Goal: Task Accomplishment & Management: Manage account settings

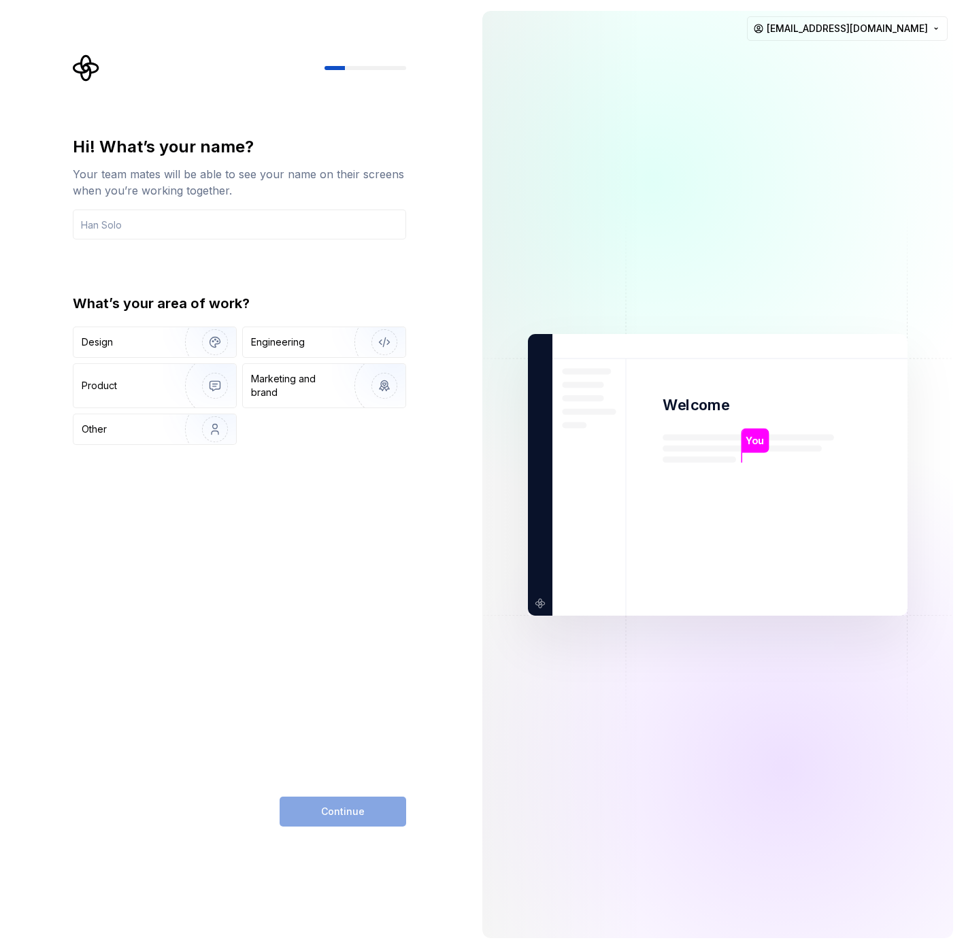
click at [231, 207] on div "Hi! What’s your name? Your team mates will be able to see your name on their sc…" at bounding box center [239, 187] width 333 height 103
click at [208, 228] on input "text" at bounding box center [239, 225] width 333 height 30
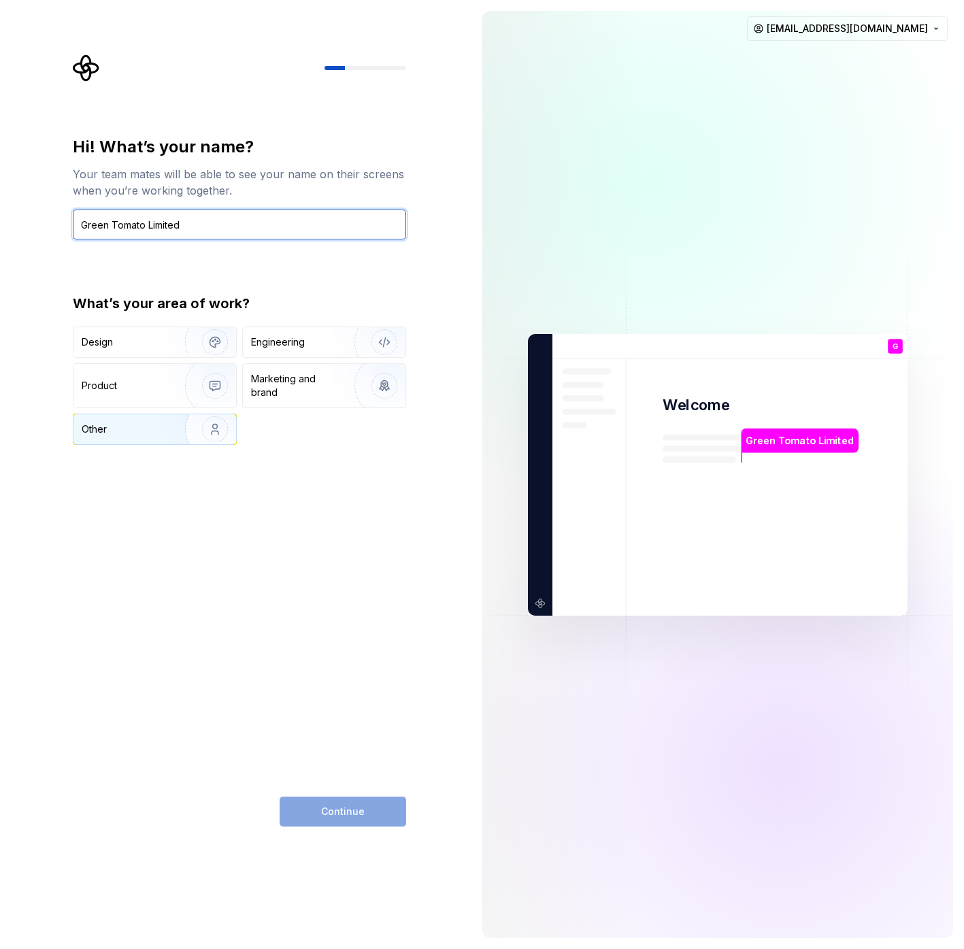
type input "Green Tomato Limited"
click at [185, 424] on img "button" at bounding box center [206, 429] width 87 height 91
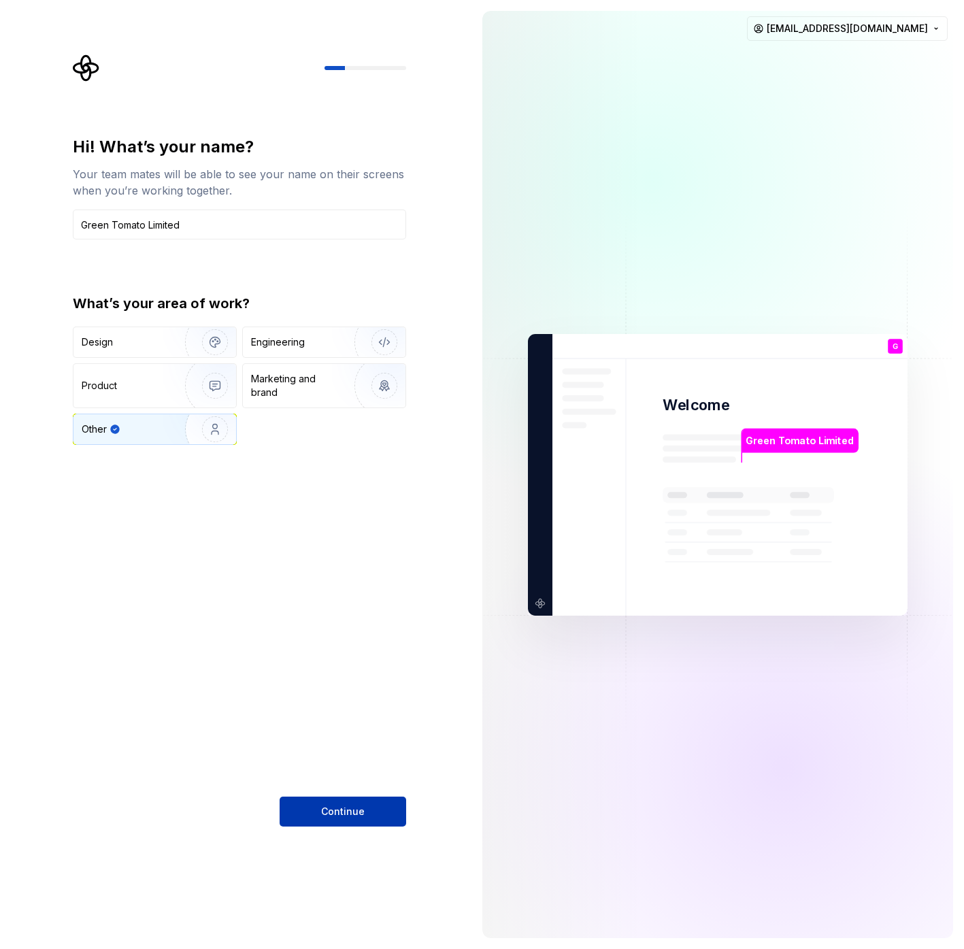
click at [368, 814] on button "Continue" at bounding box center [343, 812] width 127 height 30
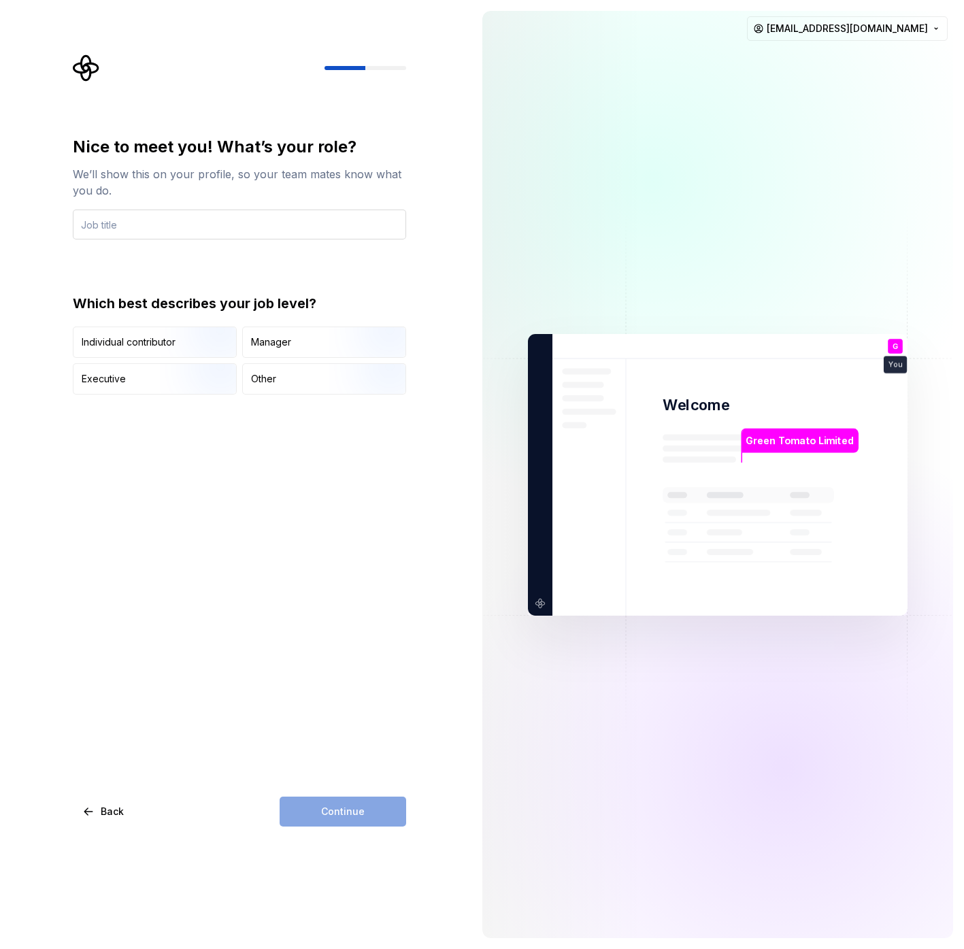
click at [260, 220] on input "text" at bounding box center [239, 225] width 333 height 30
click at [239, 225] on input "text" at bounding box center [239, 225] width 333 height 30
click at [286, 228] on input "text" at bounding box center [239, 225] width 333 height 30
type input "S"
type input "GT Support"
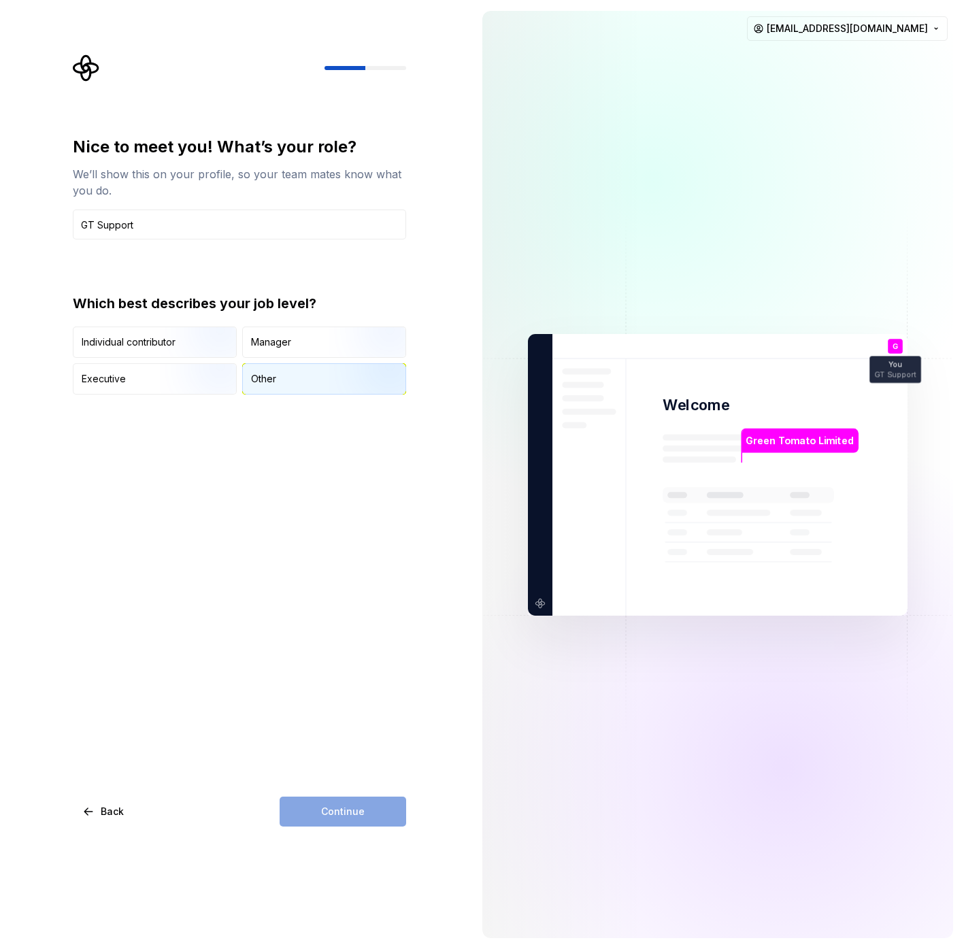
click at [264, 377] on div "Other" at bounding box center [263, 379] width 25 height 14
click at [359, 810] on span "Continue" at bounding box center [343, 812] width 44 height 14
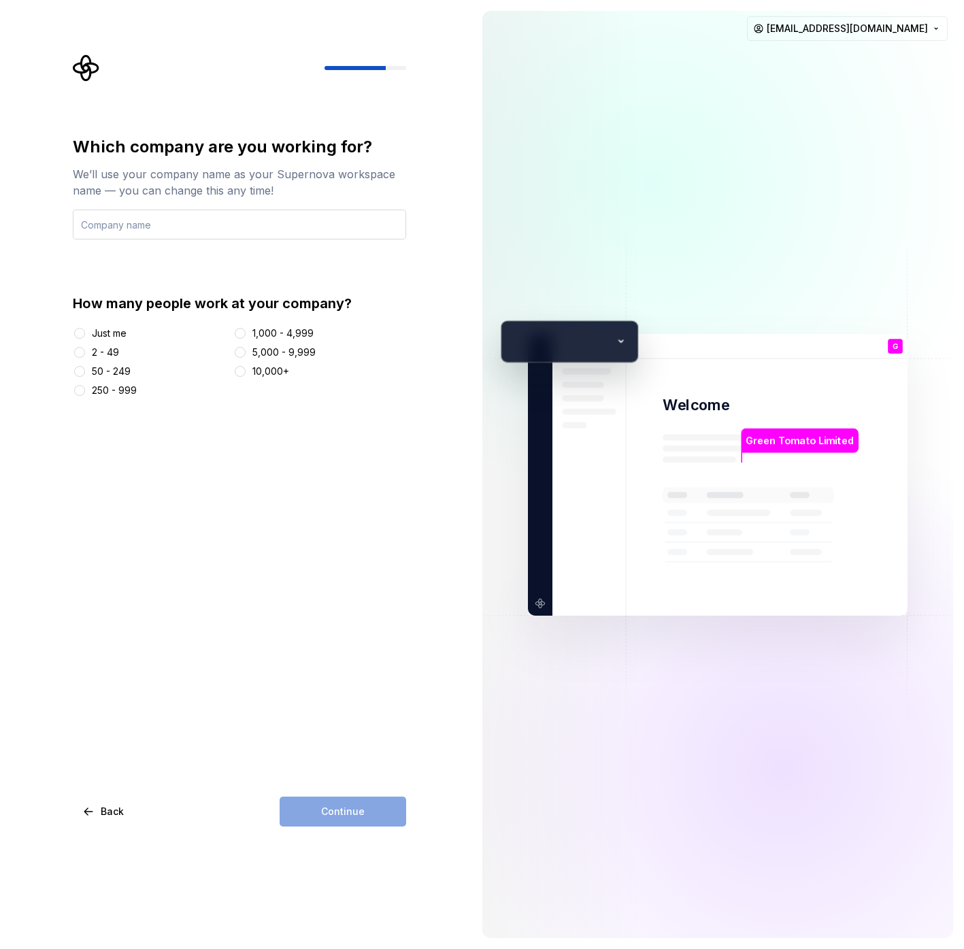
click at [266, 227] on input "text" at bounding box center [239, 225] width 333 height 30
type input "Green Tomato Limited"
click at [106, 390] on div "250 - 999" at bounding box center [114, 391] width 45 height 14
click at [85, 390] on button "250 - 999" at bounding box center [79, 390] width 11 height 11
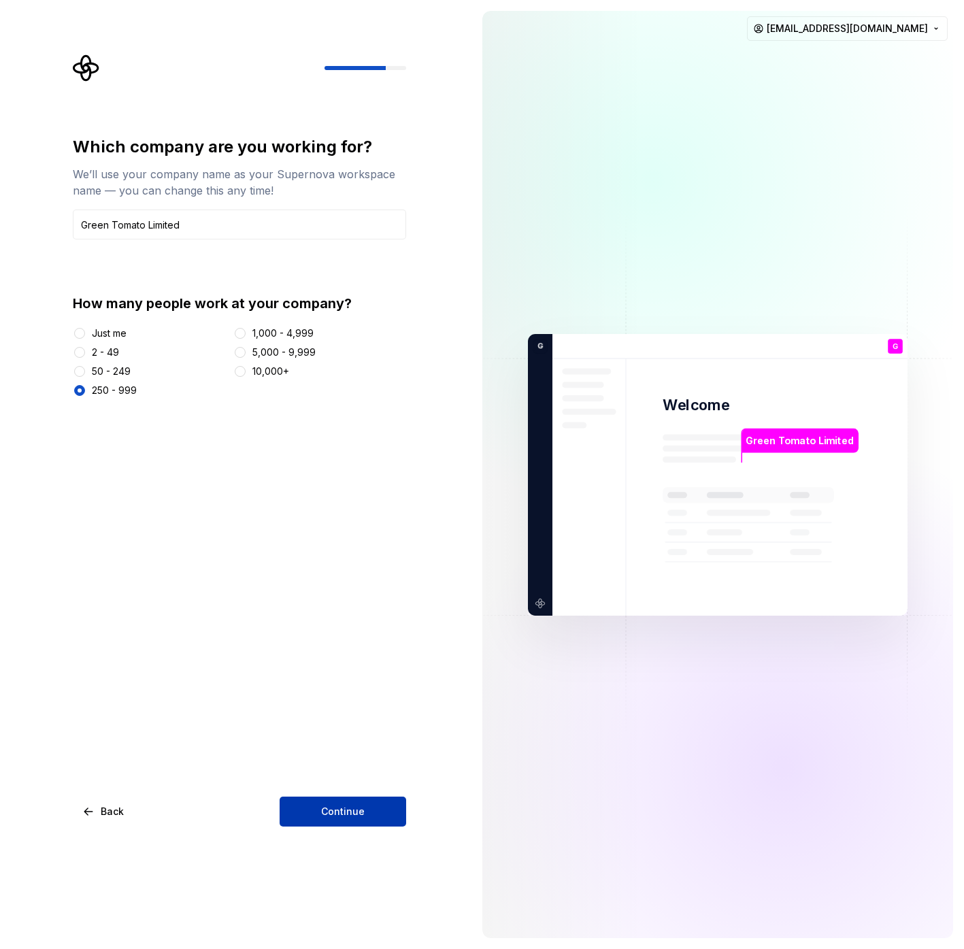
click at [345, 813] on span "Continue" at bounding box center [343, 812] width 44 height 14
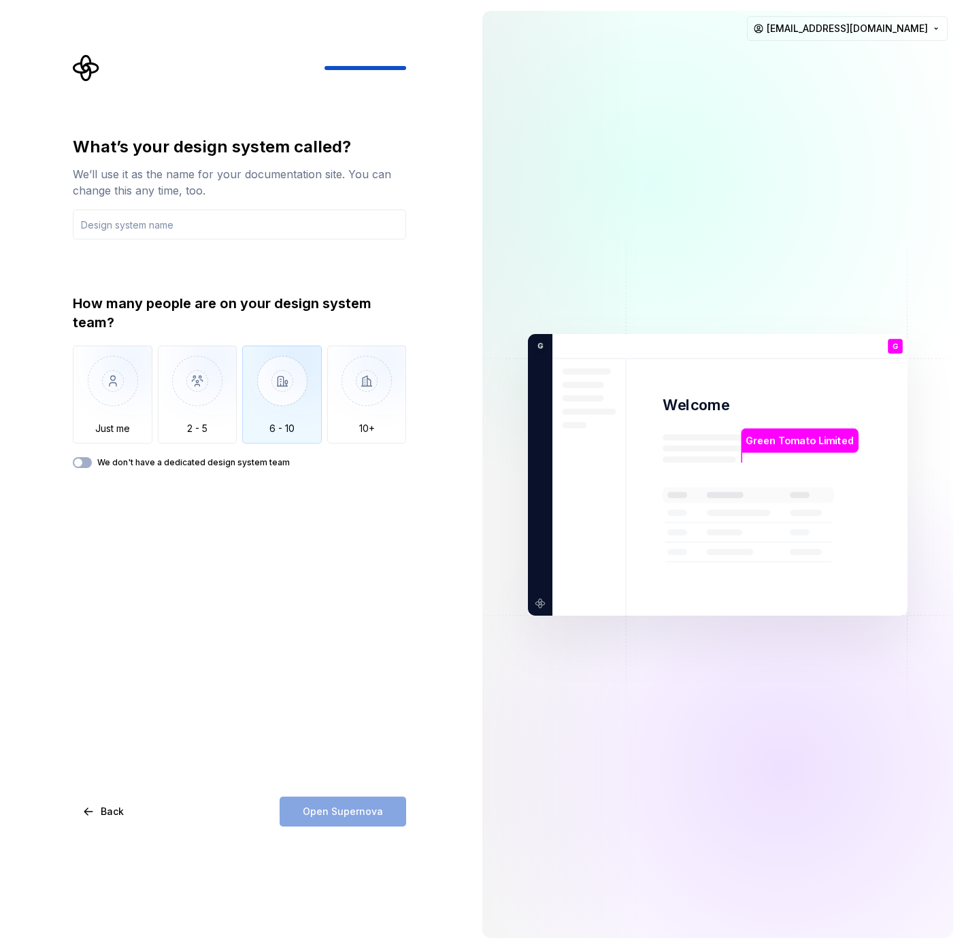
click at [280, 399] on img "button" at bounding box center [282, 391] width 80 height 91
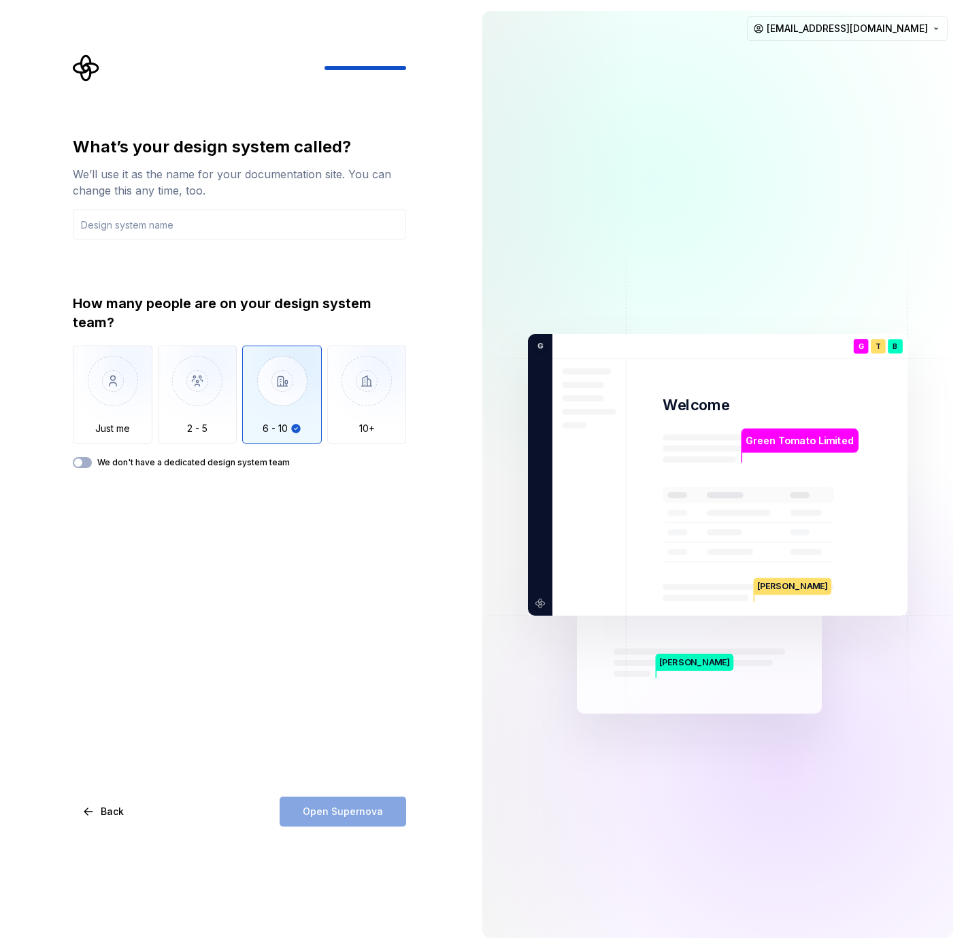
click at [323, 371] on div "Just me 2 - 5 6 - 10 10+" at bounding box center [239, 395] width 333 height 98
click at [344, 381] on img "button" at bounding box center [367, 391] width 80 height 91
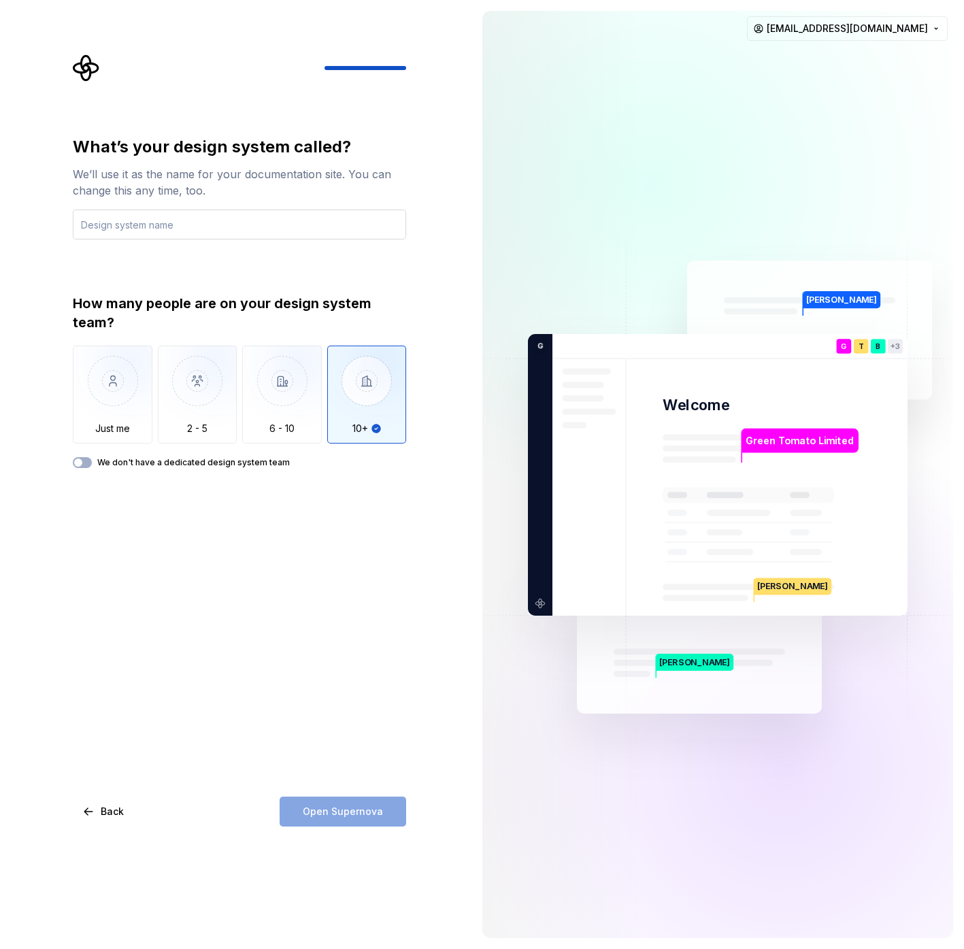
click at [194, 225] on input "text" at bounding box center [239, 225] width 333 height 30
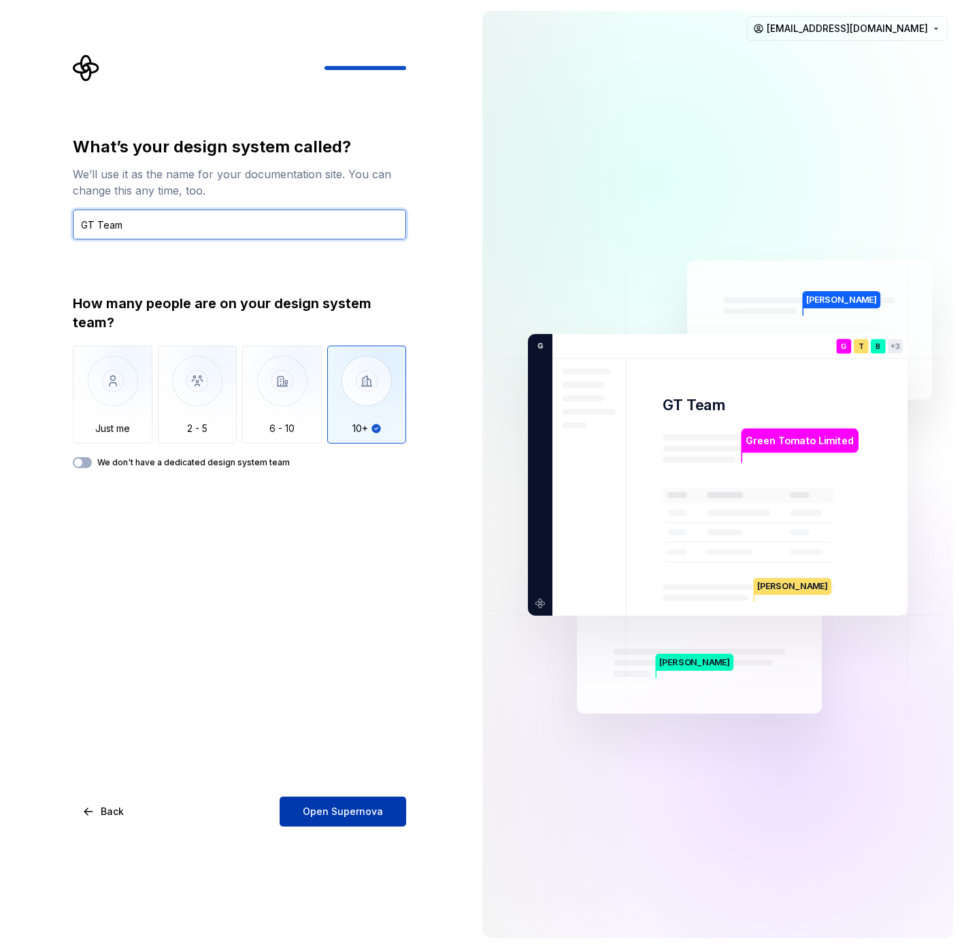
type input "GT Team"
click at [371, 818] on button "Open Supernova" at bounding box center [343, 812] width 127 height 30
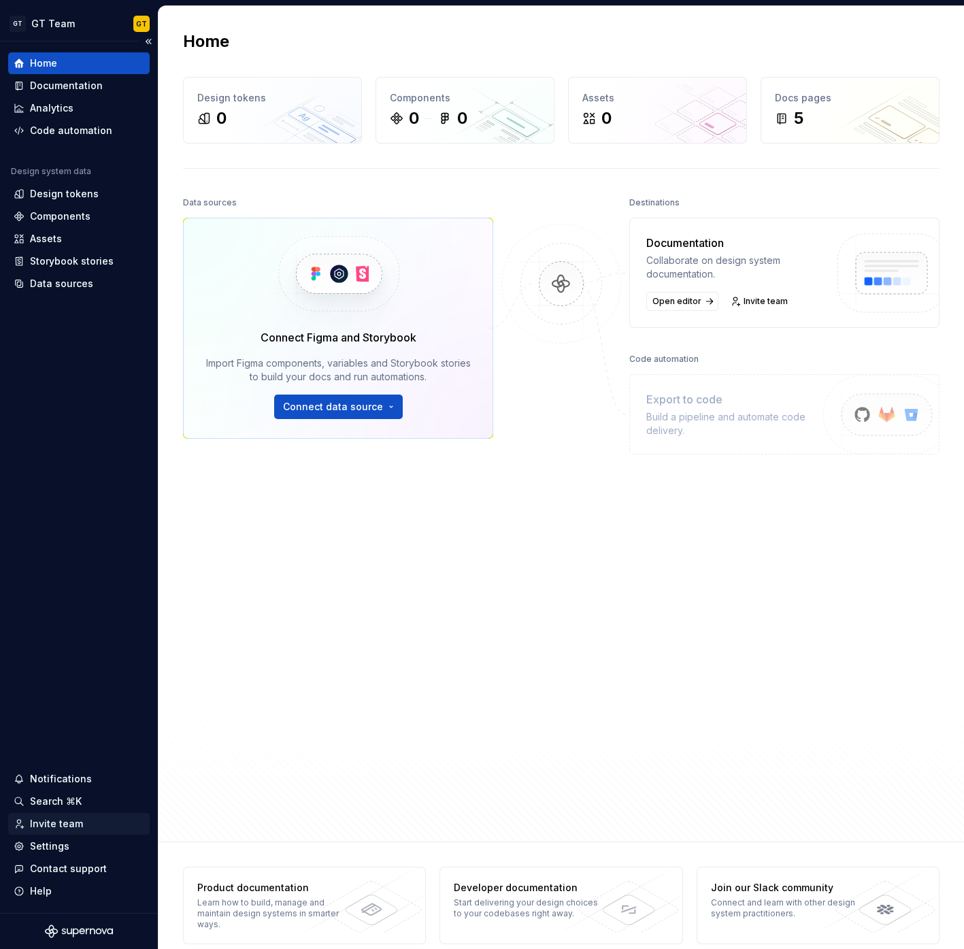
click at [69, 822] on div "Invite team" at bounding box center [56, 824] width 53 height 14
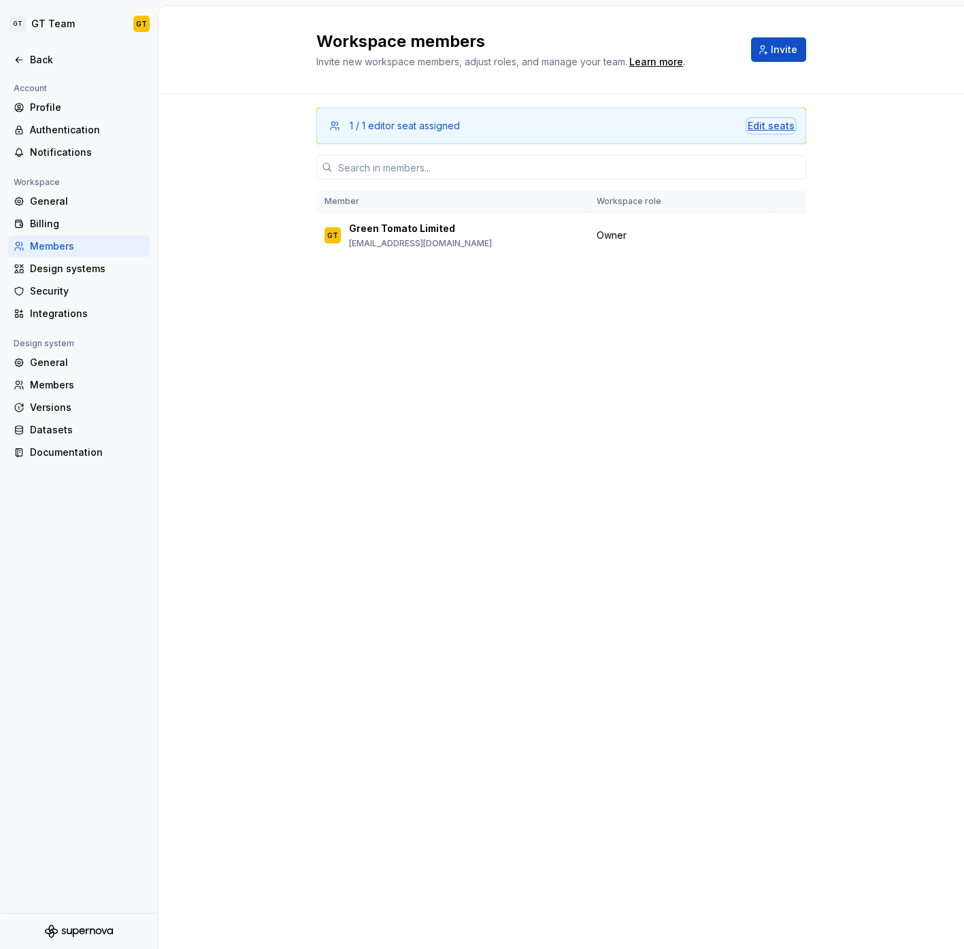
click at [782, 127] on div "Edit seats" at bounding box center [771, 126] width 47 height 14
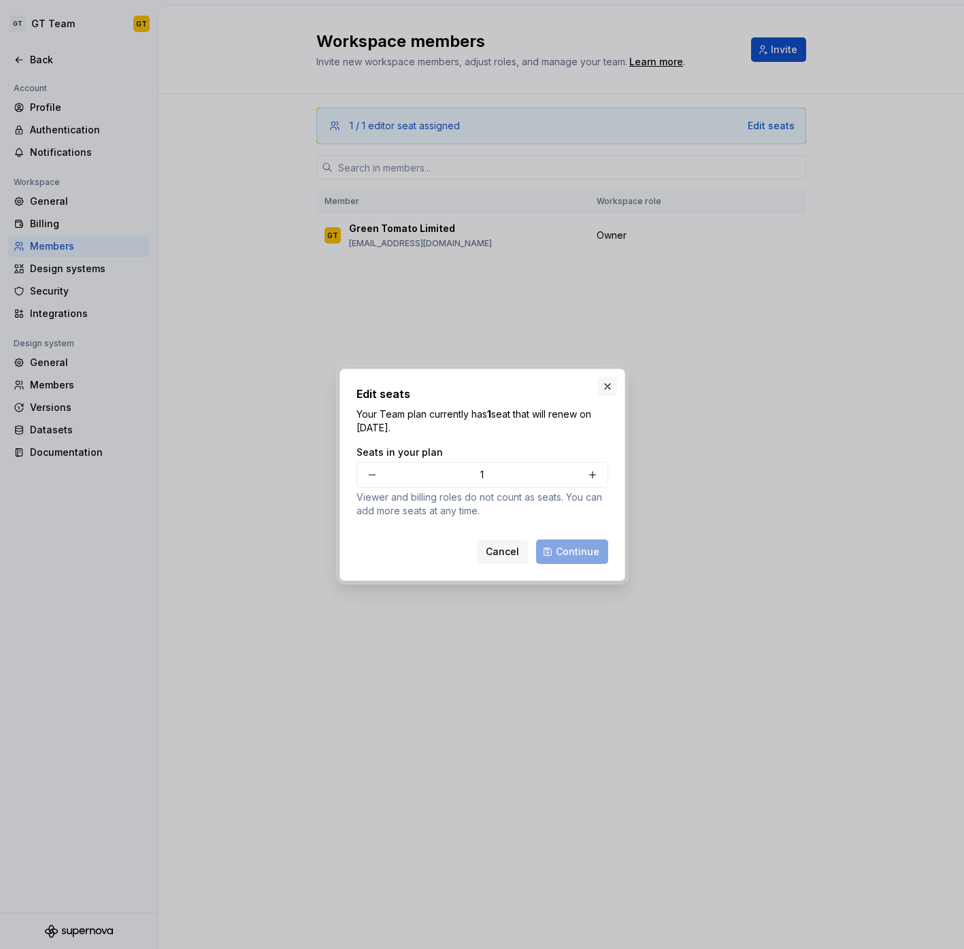
click at [608, 393] on button "button" at bounding box center [607, 386] width 19 height 19
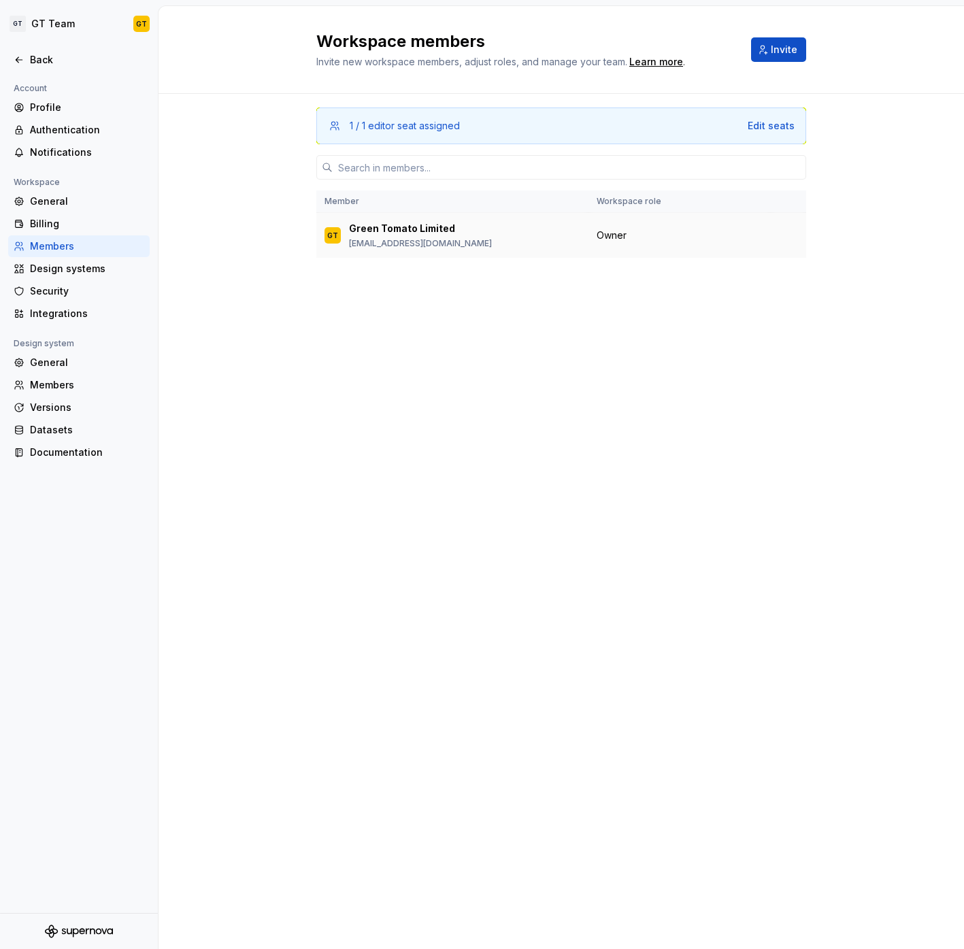
click at [448, 232] on p "Green Tomato Limited" at bounding box center [402, 229] width 106 height 14
